Goal: Task Accomplishment & Management: Use online tool/utility

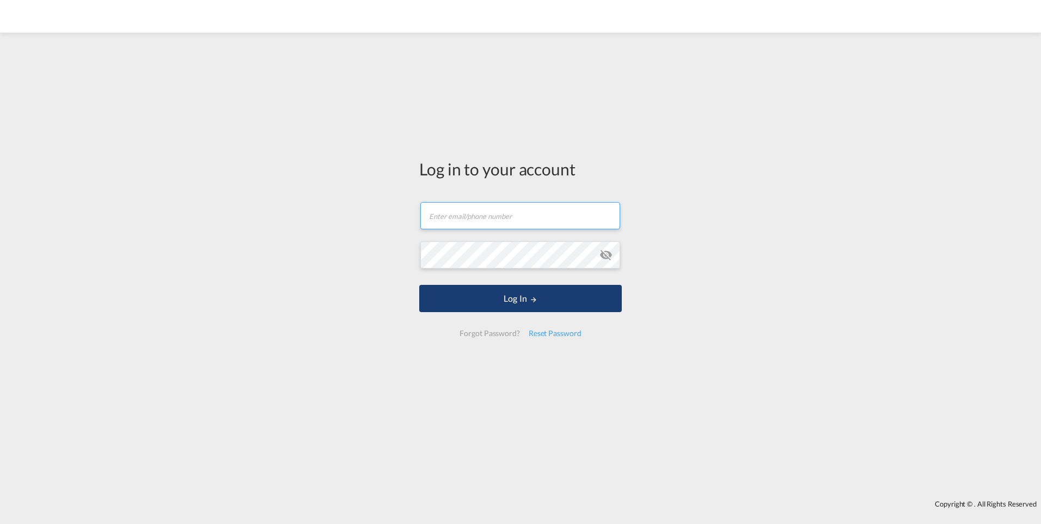
type input "[EMAIL_ADDRESS][DOMAIN_NAME]"
click at [513, 291] on button "Log In" at bounding box center [520, 298] width 203 height 27
type input "[EMAIL_ADDRESS][DOMAIN_NAME]"
click at [520, 297] on button "Log In" at bounding box center [520, 298] width 203 height 27
